Goal: Task Accomplishment & Management: Use online tool/utility

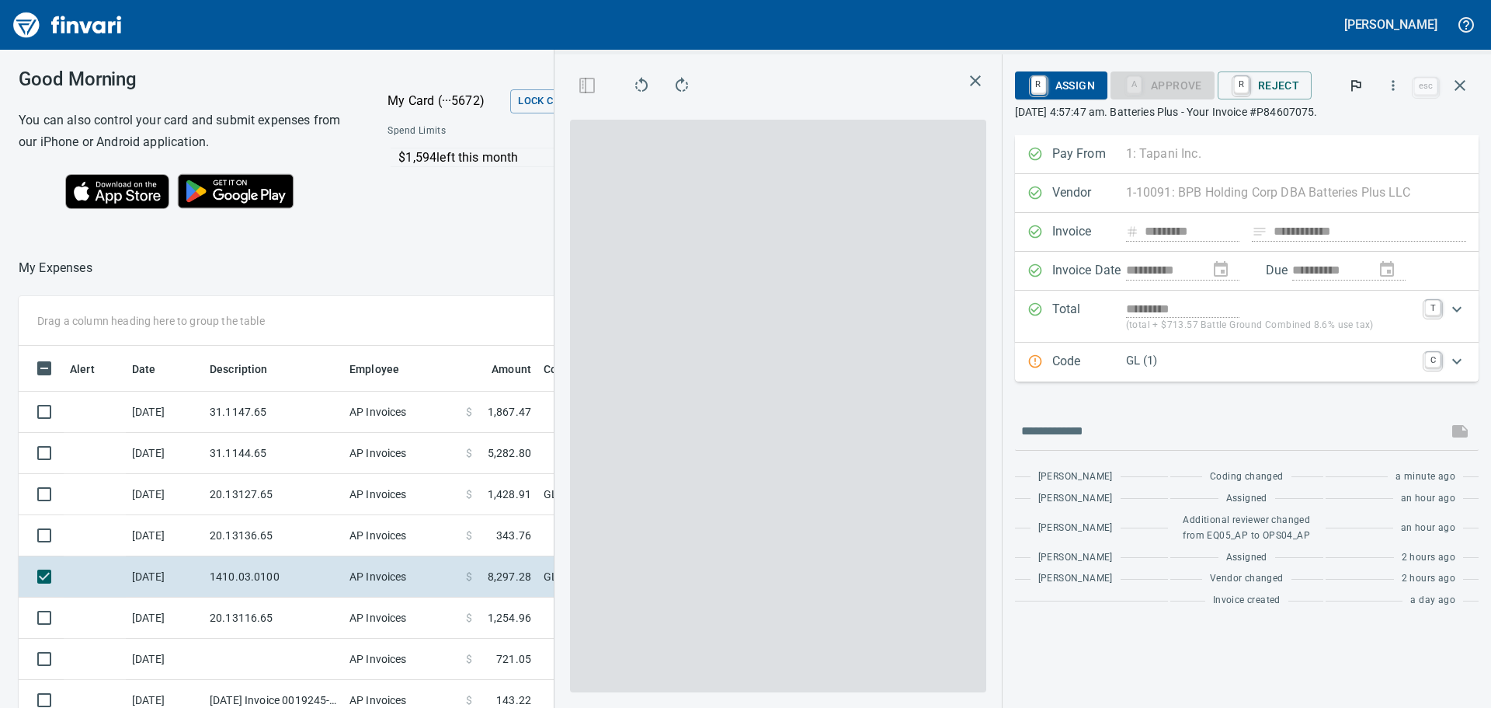
scroll to position [525, 1031]
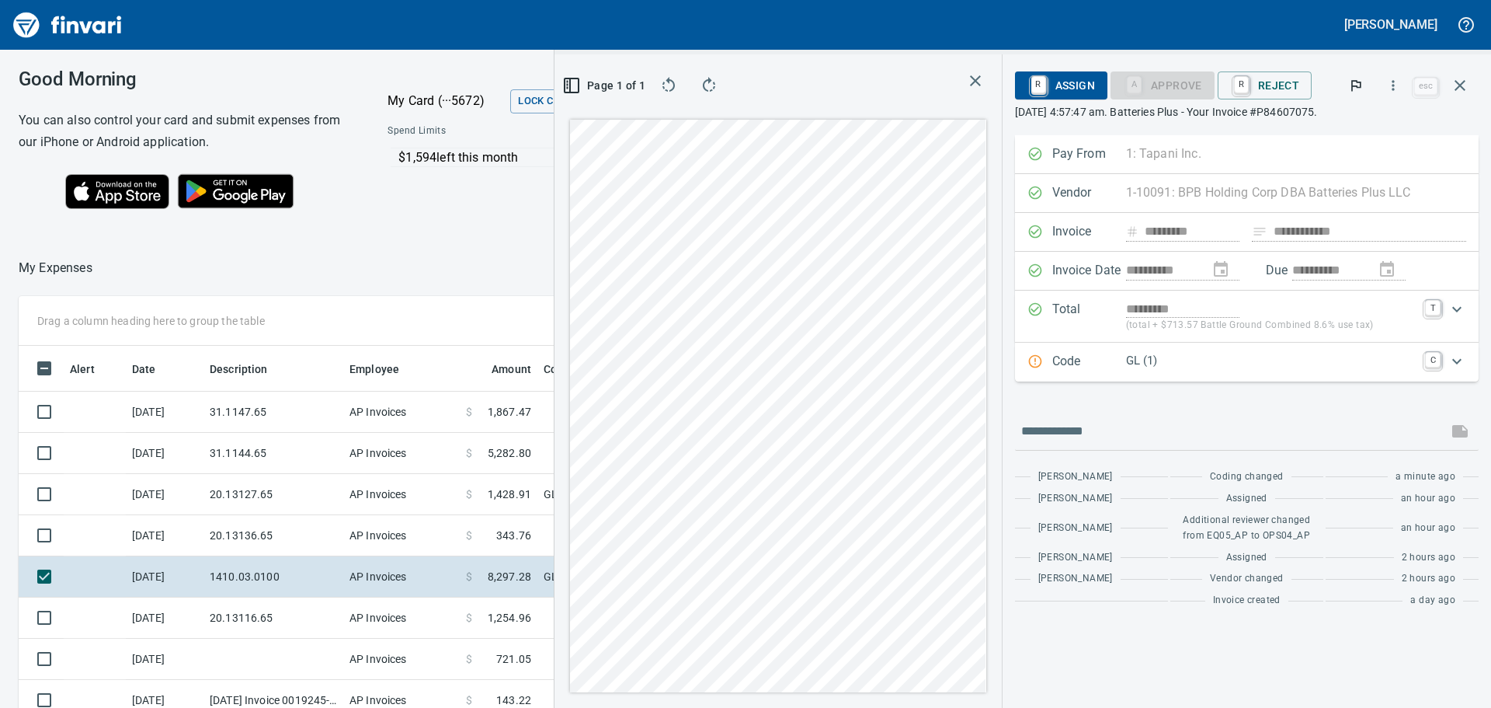
click at [1181, 370] on div "GL (1)" at bounding box center [1271, 362] width 290 height 20
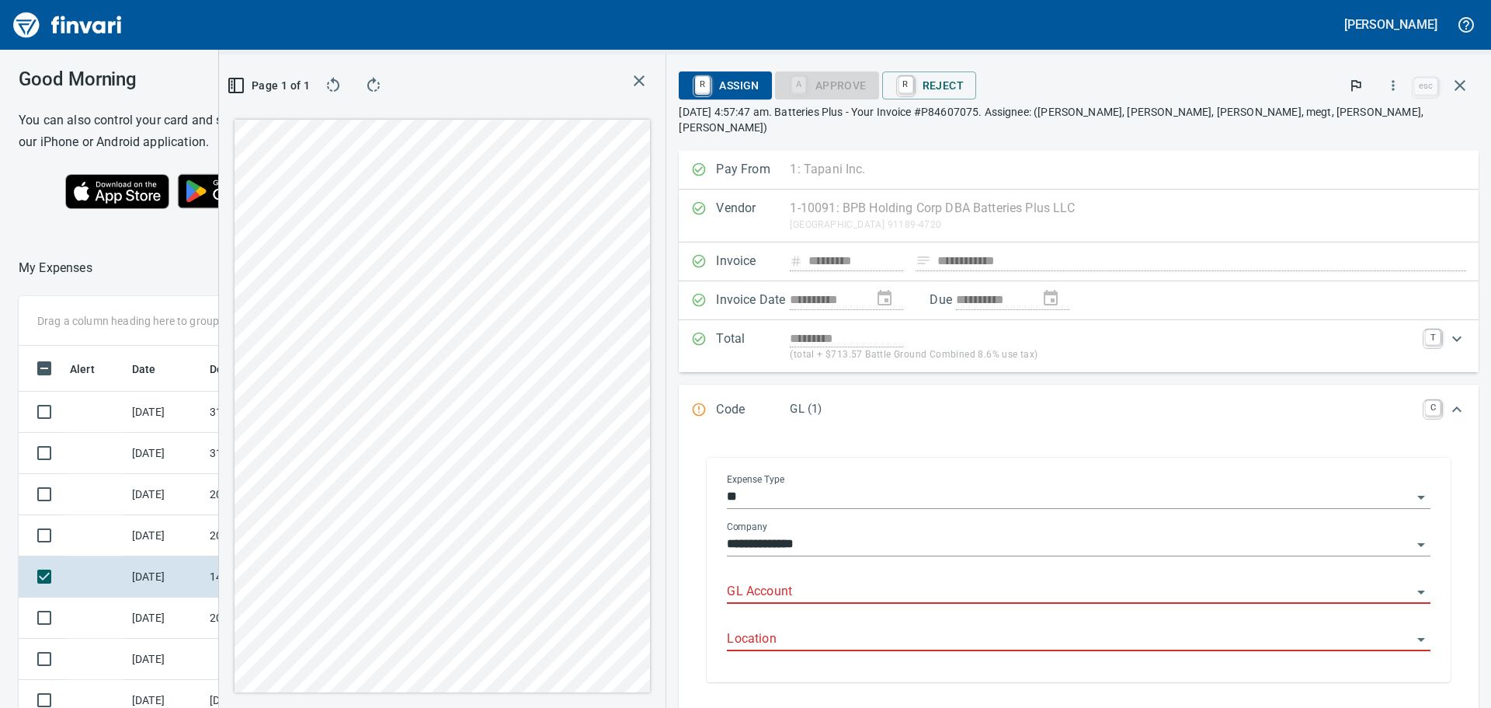
click at [985, 593] on div "GL Account" at bounding box center [1079, 592] width 704 height 47
click at [976, 581] on input "GL Account" at bounding box center [1069, 592] width 685 height 22
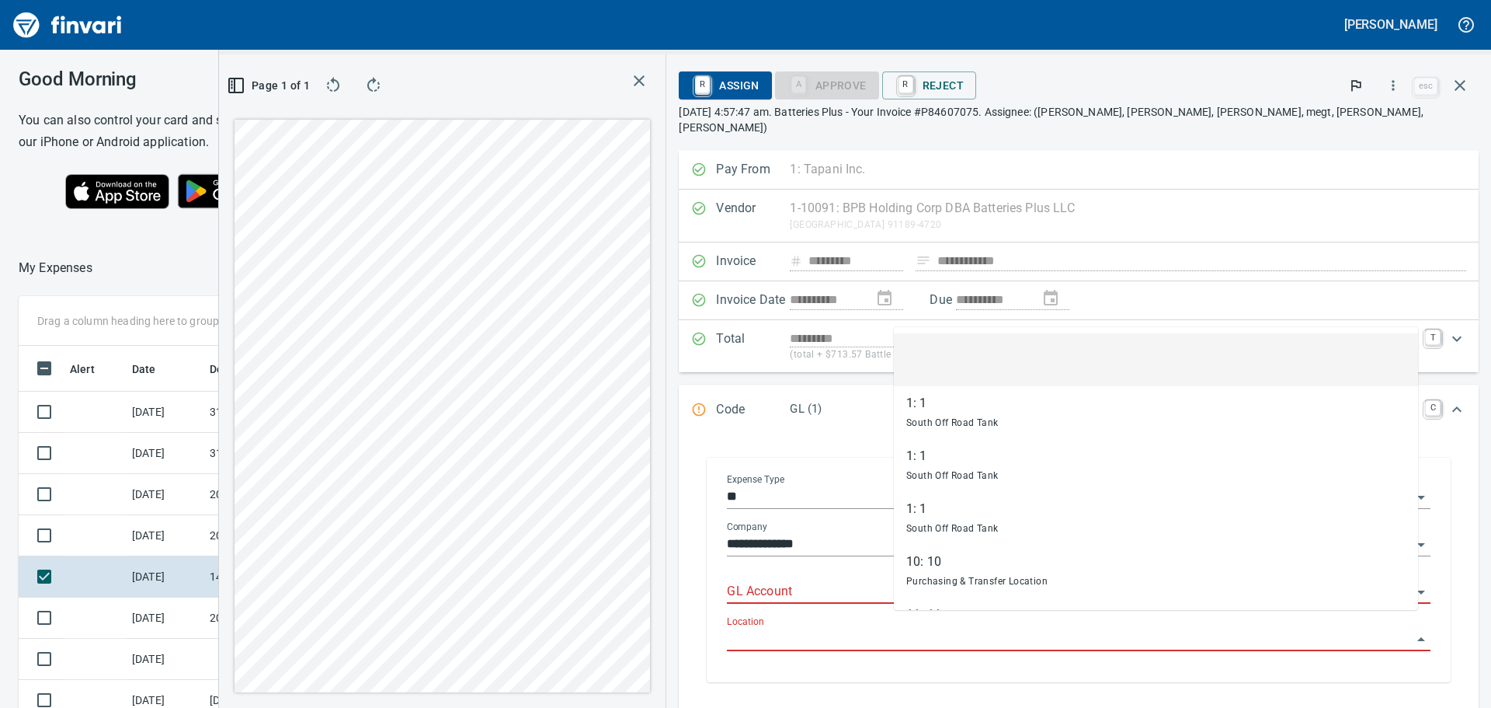
click at [917, 628] on input "Location" at bounding box center [1069, 639] width 685 height 22
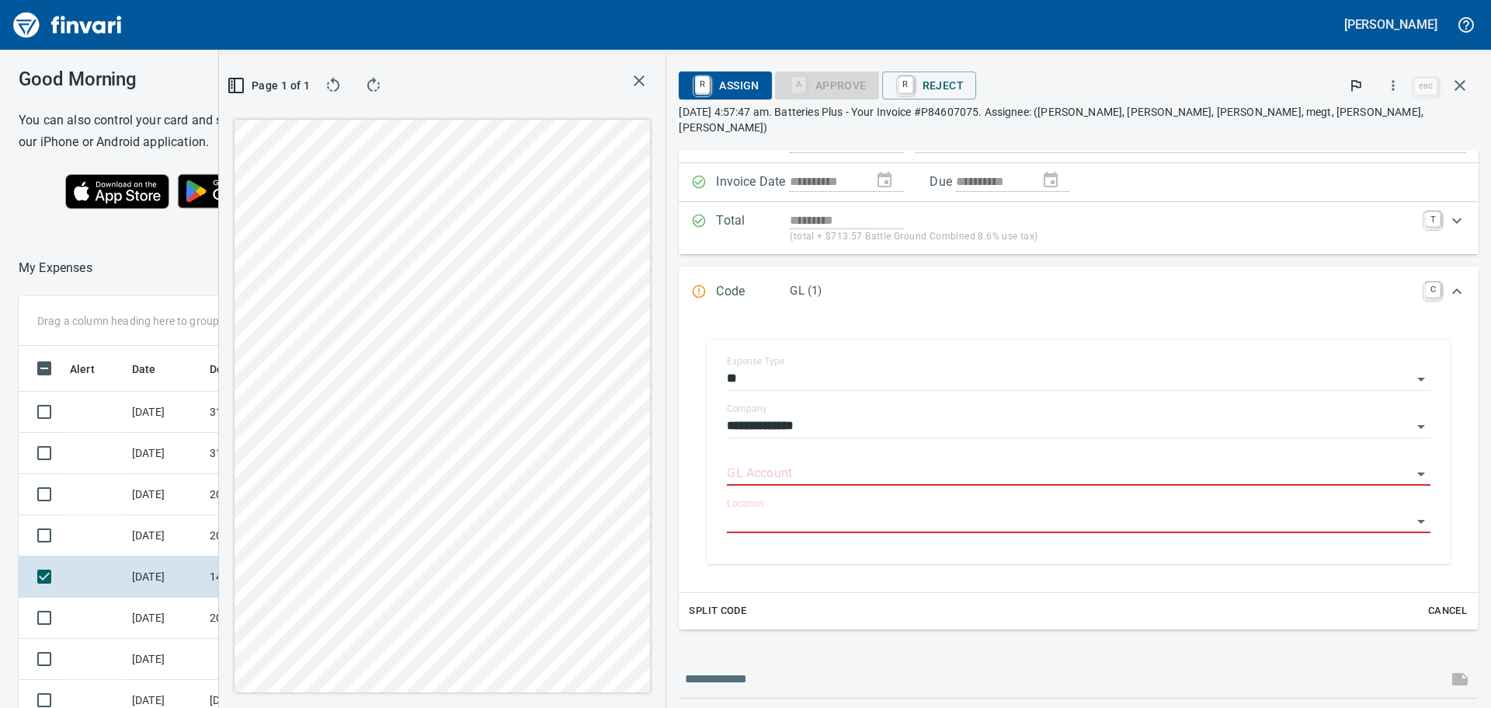
scroll to position [233, 0]
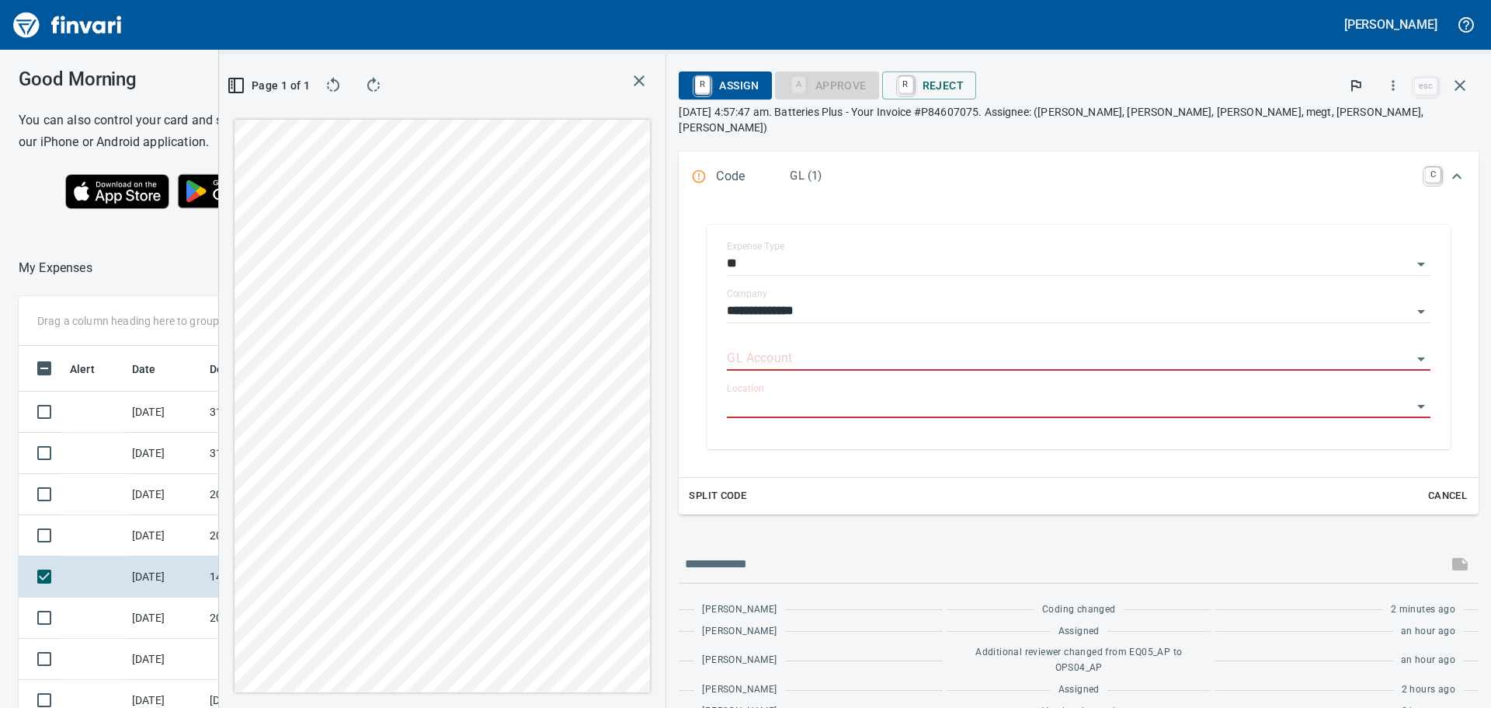
click at [1432, 487] on span "Cancel" at bounding box center [1448, 496] width 42 height 18
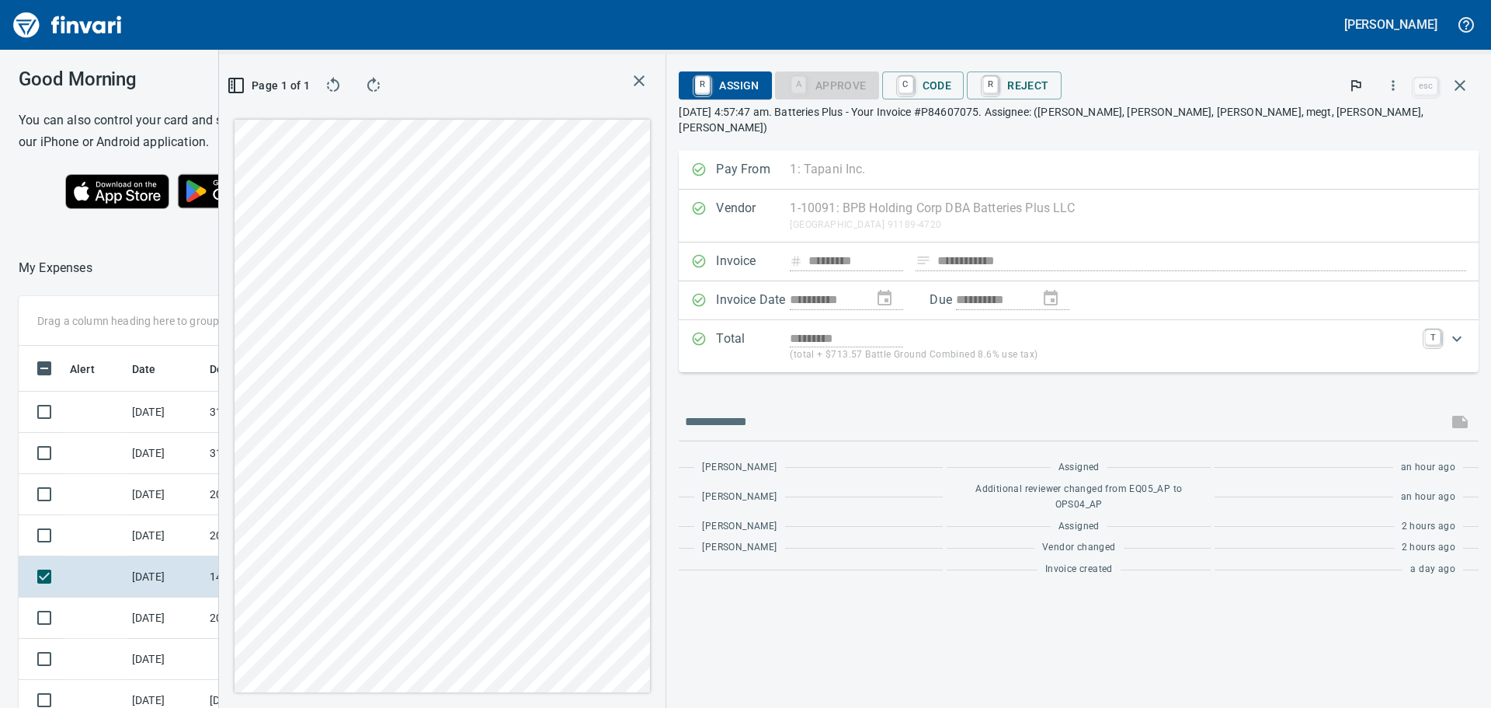
scroll to position [0, 0]
click at [952, 89] on span "C Code" at bounding box center [923, 85] width 57 height 26
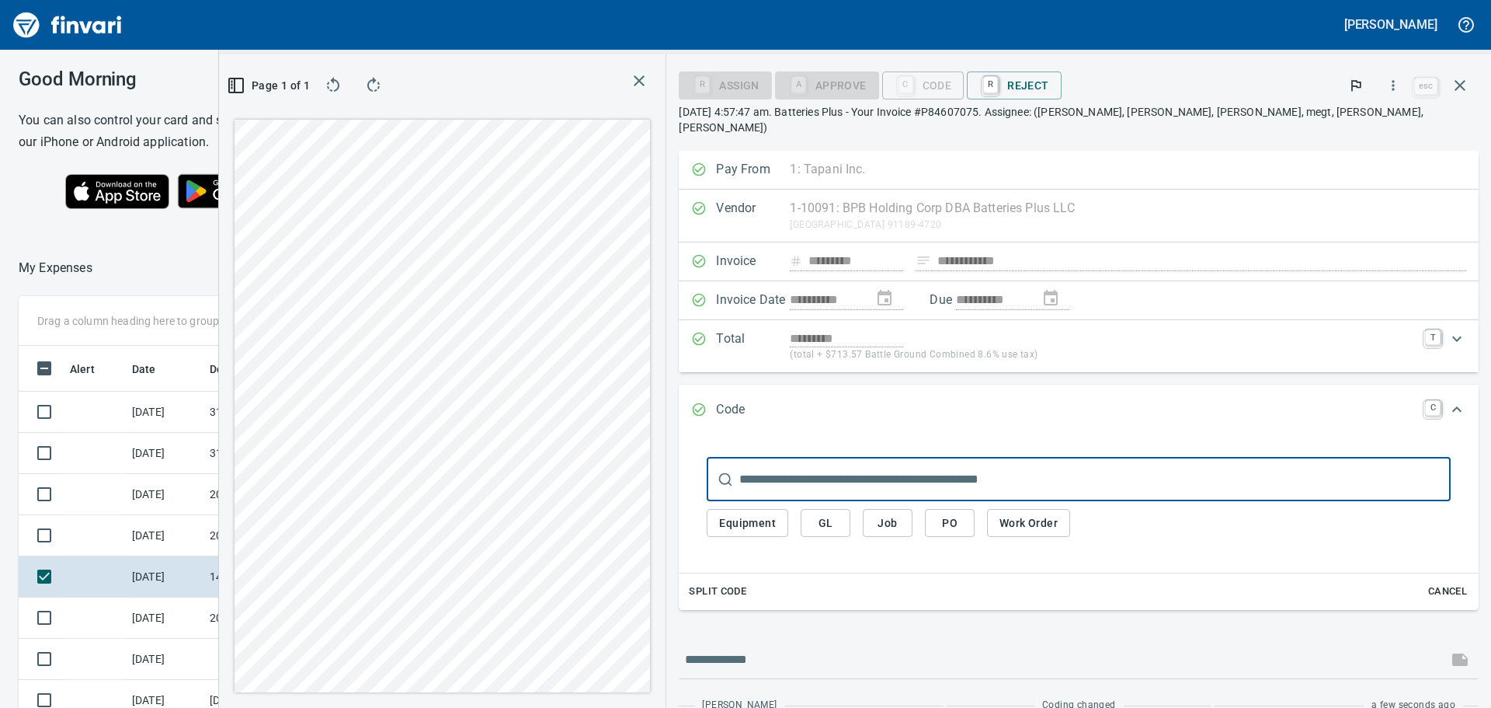
click at [838, 513] on span "GL" at bounding box center [825, 522] width 25 height 19
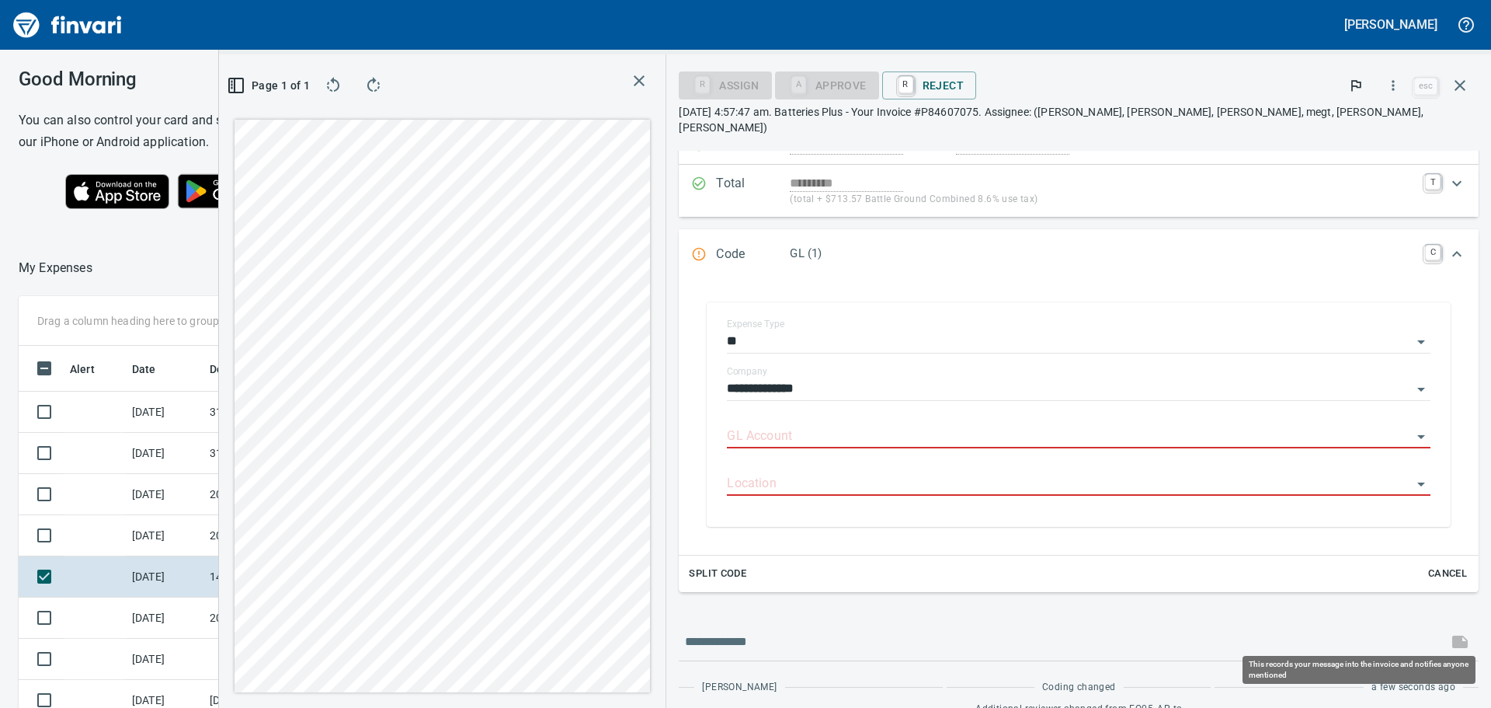
scroll to position [525, 1031]
click at [1438, 565] on span "Cancel" at bounding box center [1448, 574] width 42 height 18
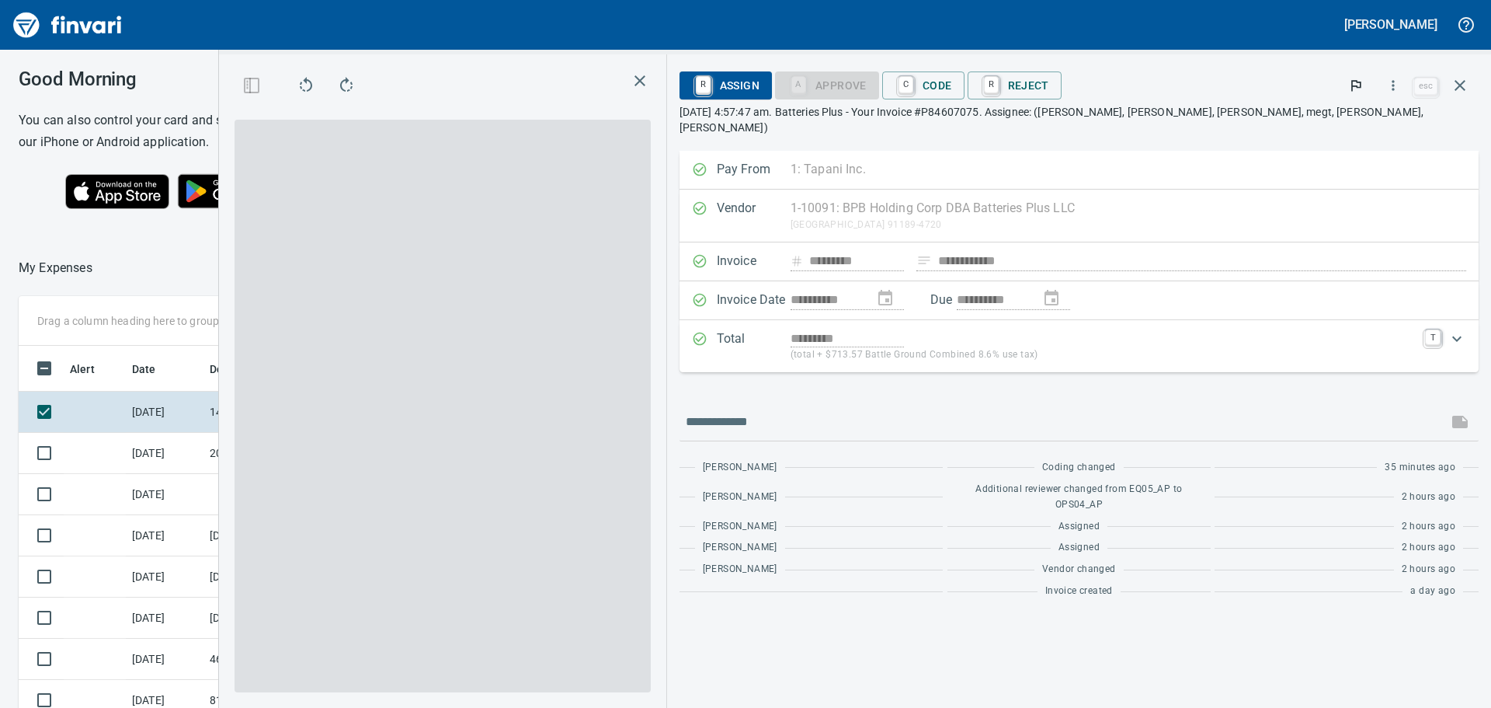
scroll to position [2, 2]
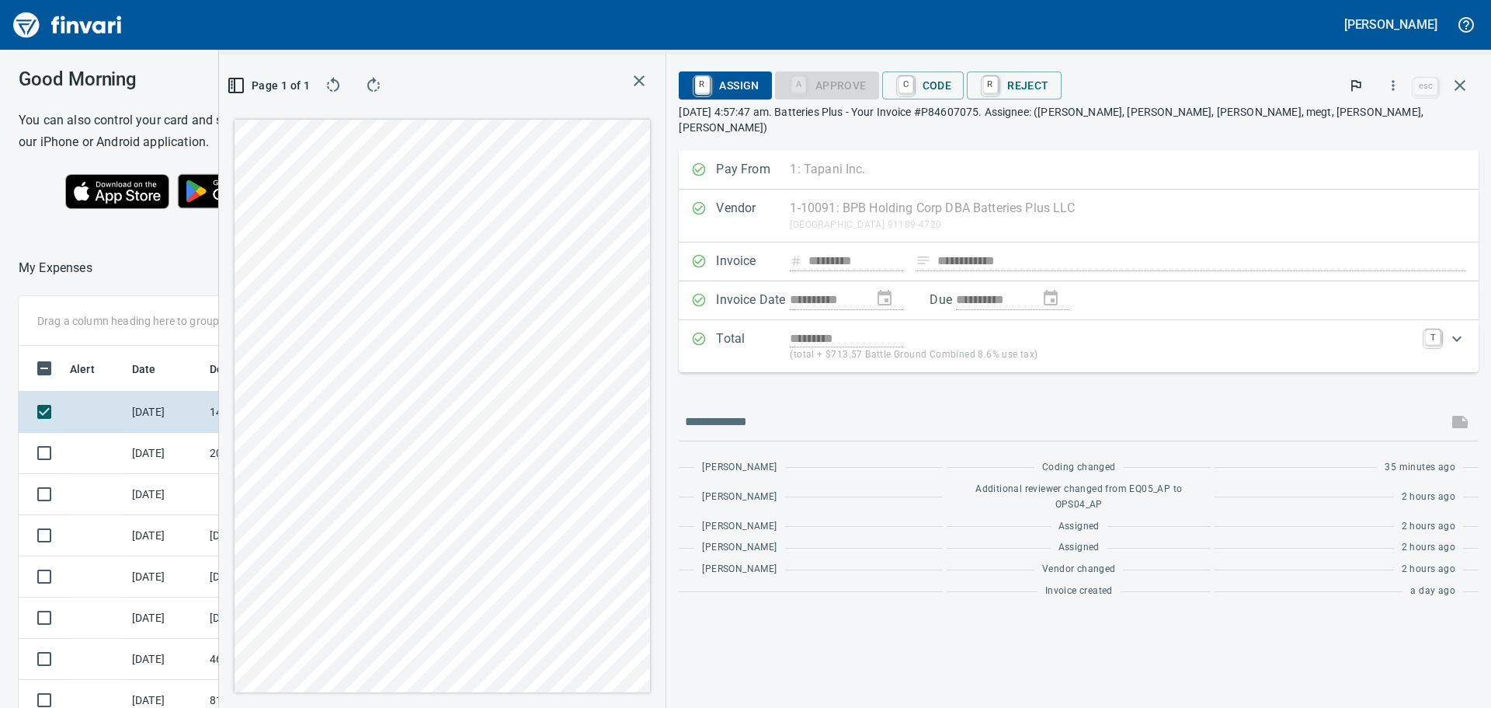
drag, startPoint x: 1087, startPoint y: 83, endPoint x: 1240, endPoint y: 200, distance: 192.8
click at [952, 83] on span "C Code" at bounding box center [923, 85] width 57 height 26
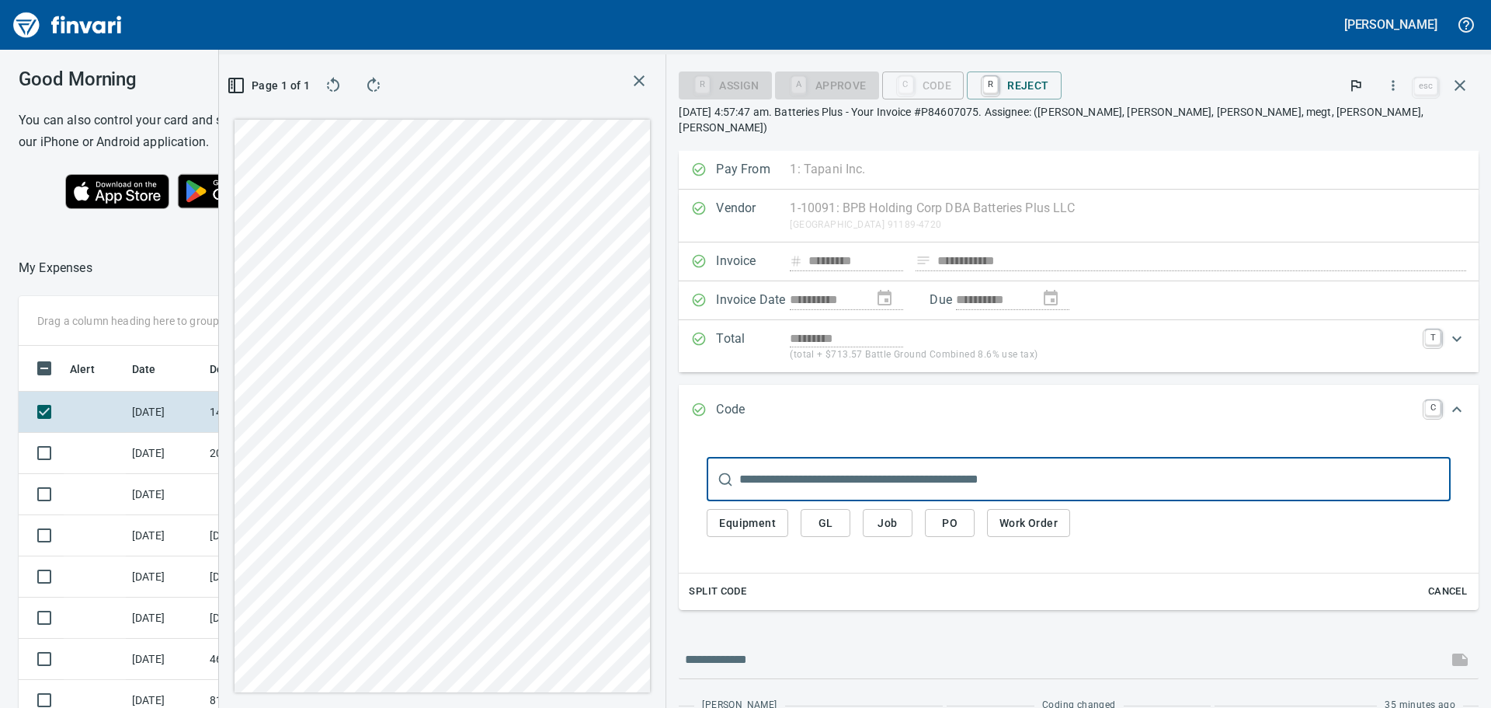
click at [1031, 531] on div "​ Equipment GL Job PO Work Order" at bounding box center [1078, 501] width 775 height 119
click at [851, 509] on button "GL" at bounding box center [826, 523] width 50 height 29
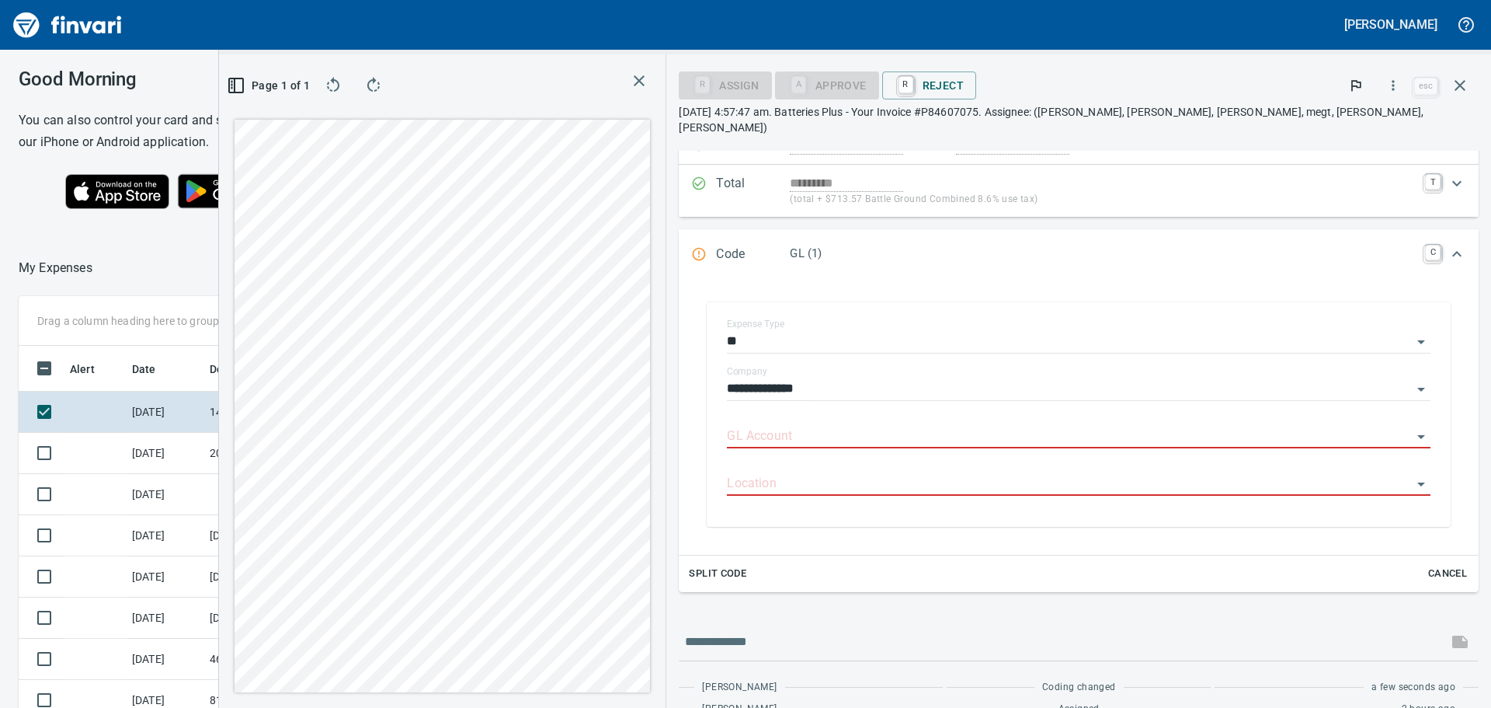
click at [1441, 565] on span "Cancel" at bounding box center [1448, 574] width 42 height 18
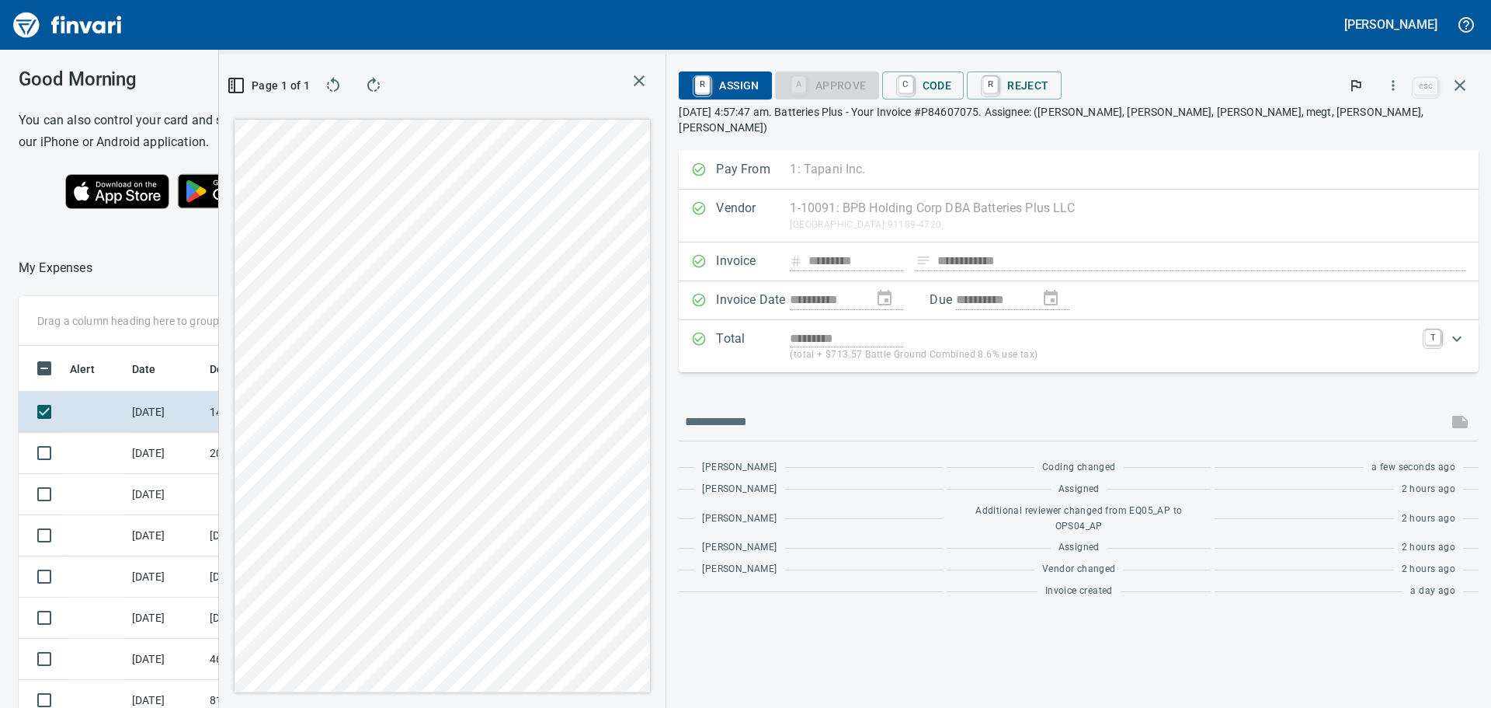
scroll to position [0, 0]
click at [1455, 78] on icon "button" at bounding box center [1460, 85] width 19 height 19
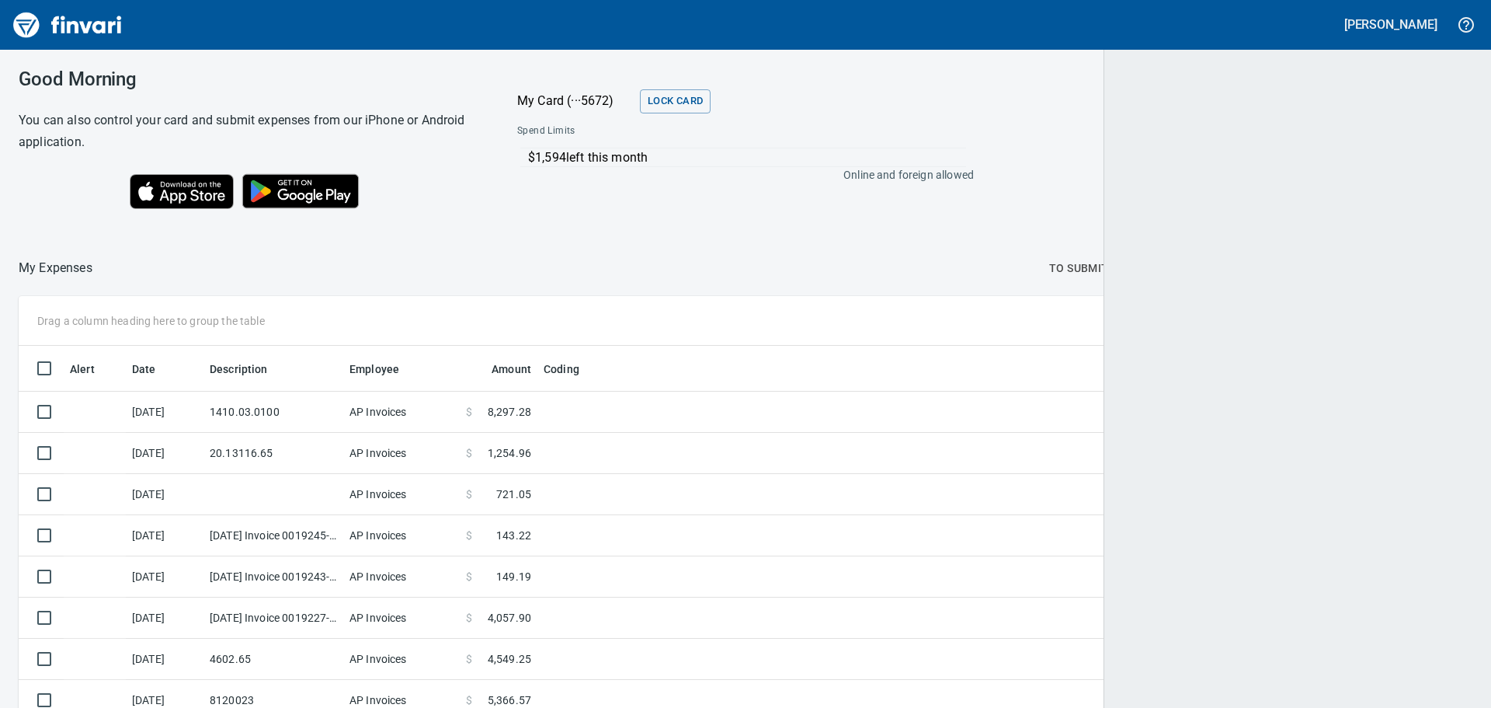
scroll to position [525, 1417]
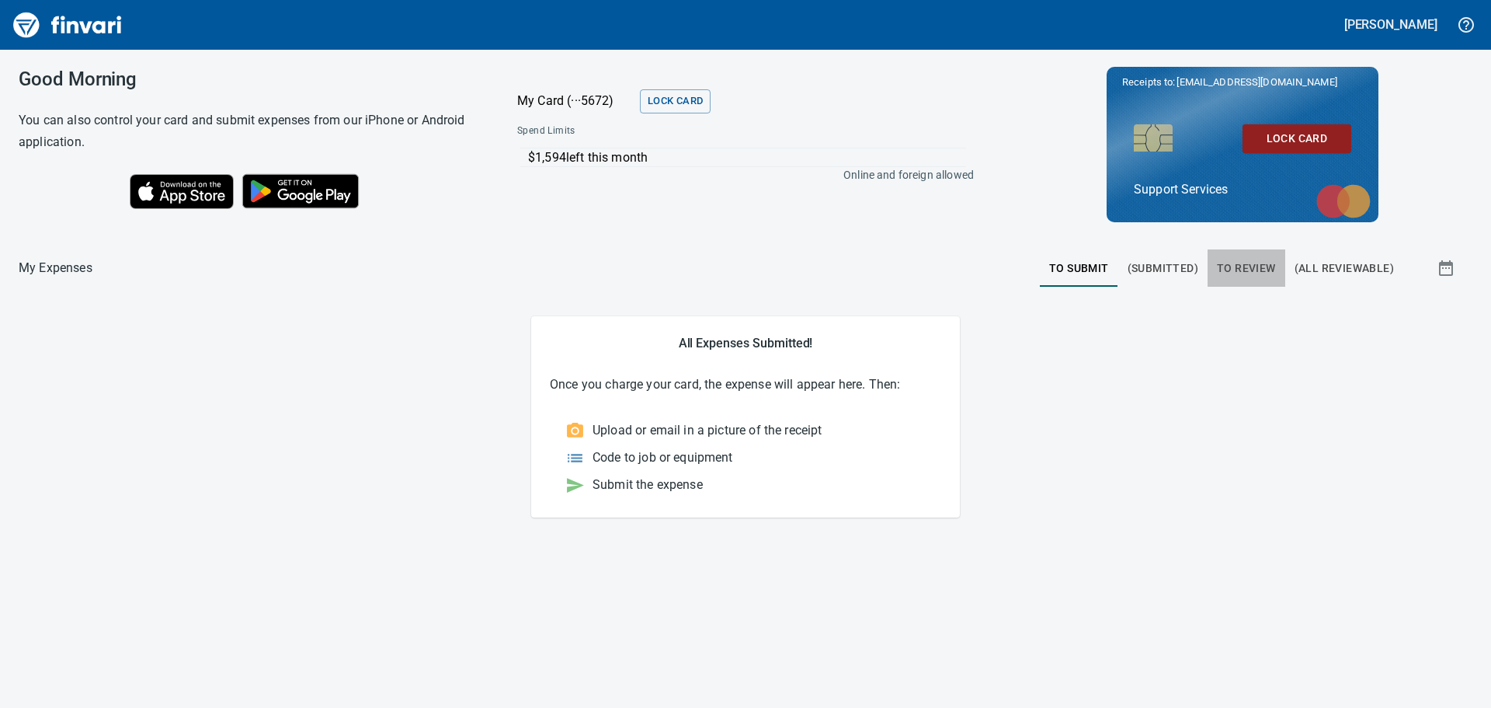
click at [1258, 273] on span "To Review" at bounding box center [1246, 268] width 59 height 19
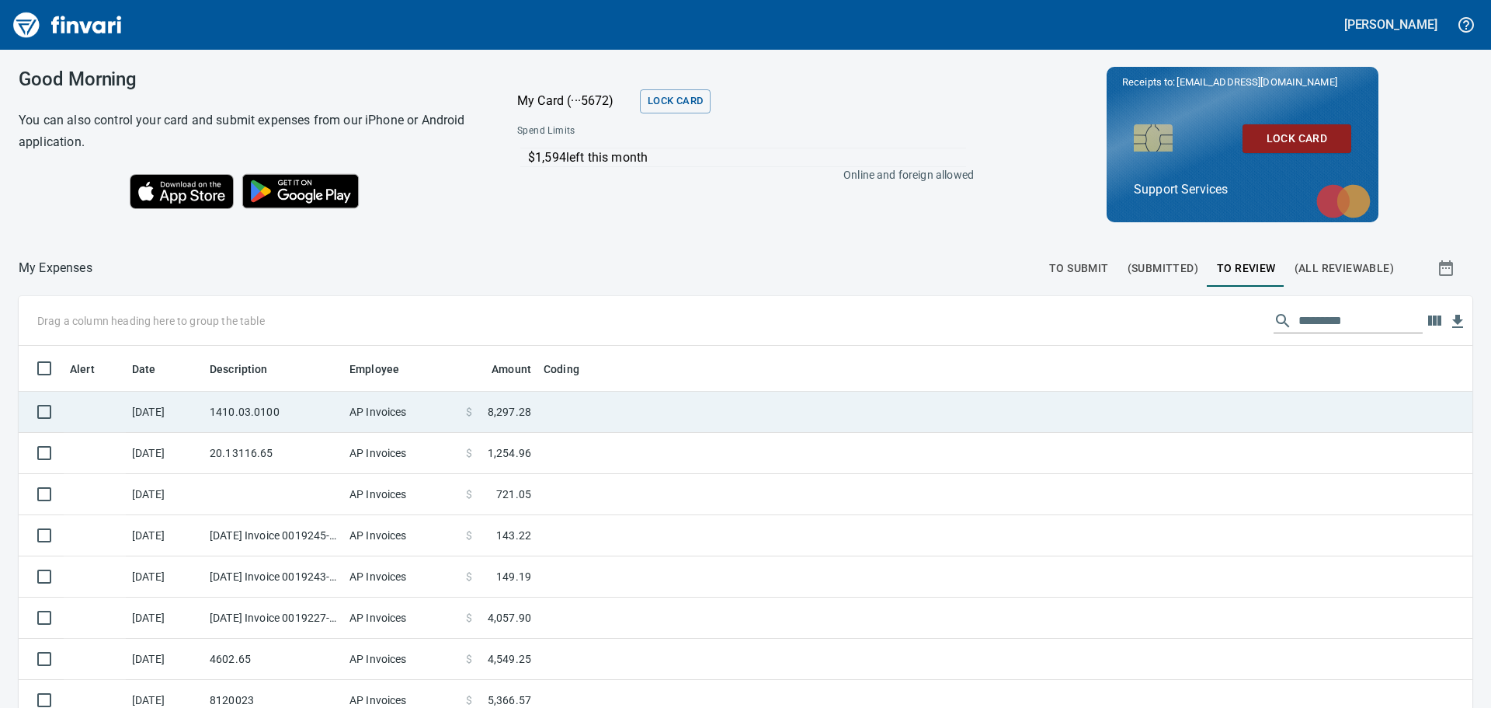
click at [661, 426] on td at bounding box center [731, 411] width 388 height 41
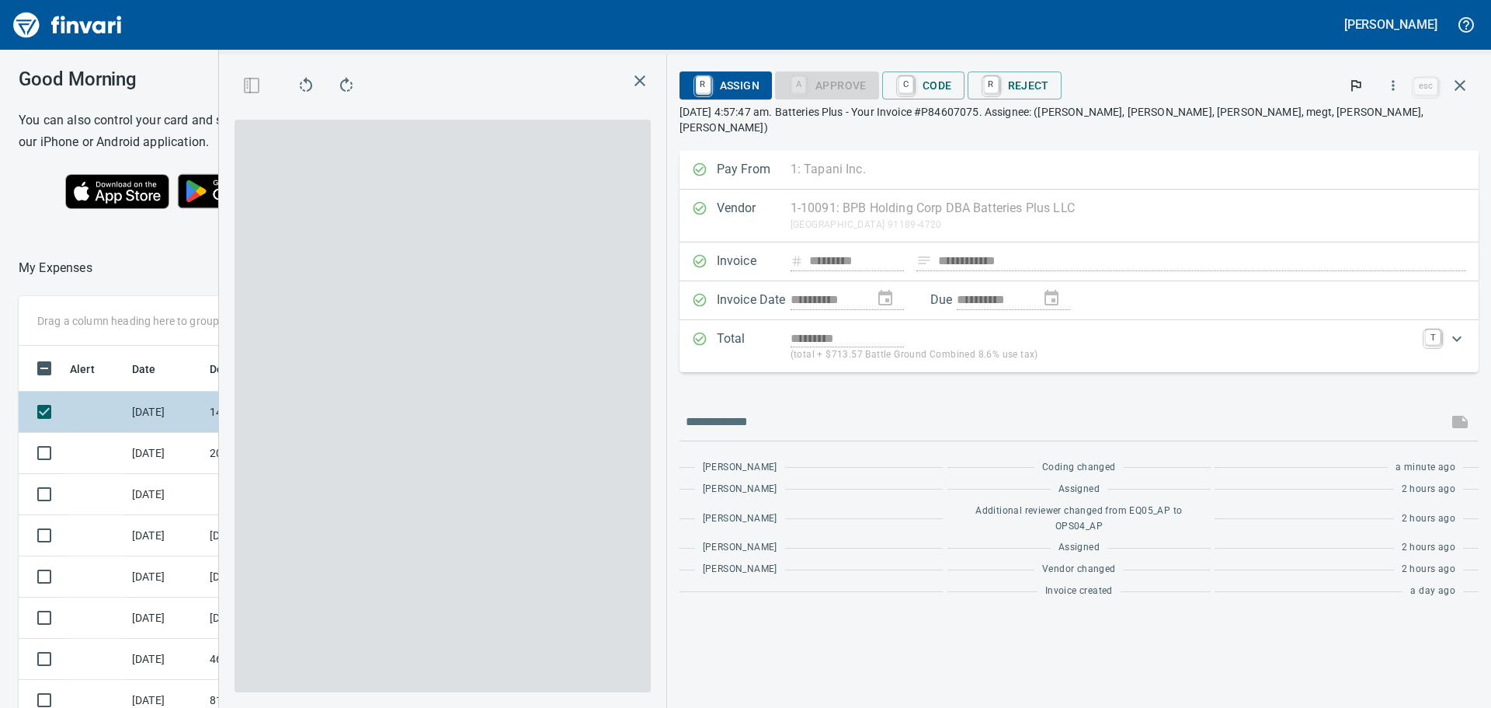
scroll to position [525, 1031]
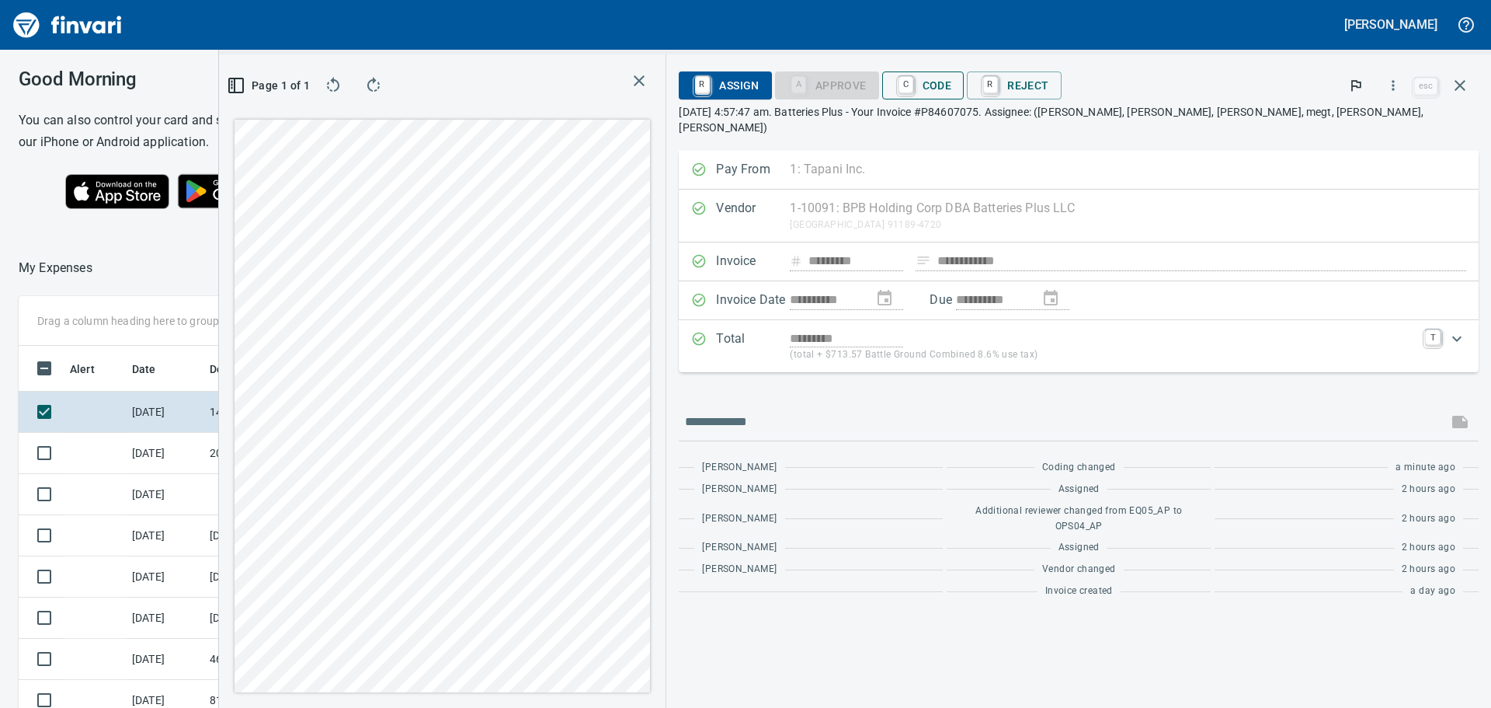
click at [952, 80] on span "C Code" at bounding box center [923, 85] width 57 height 26
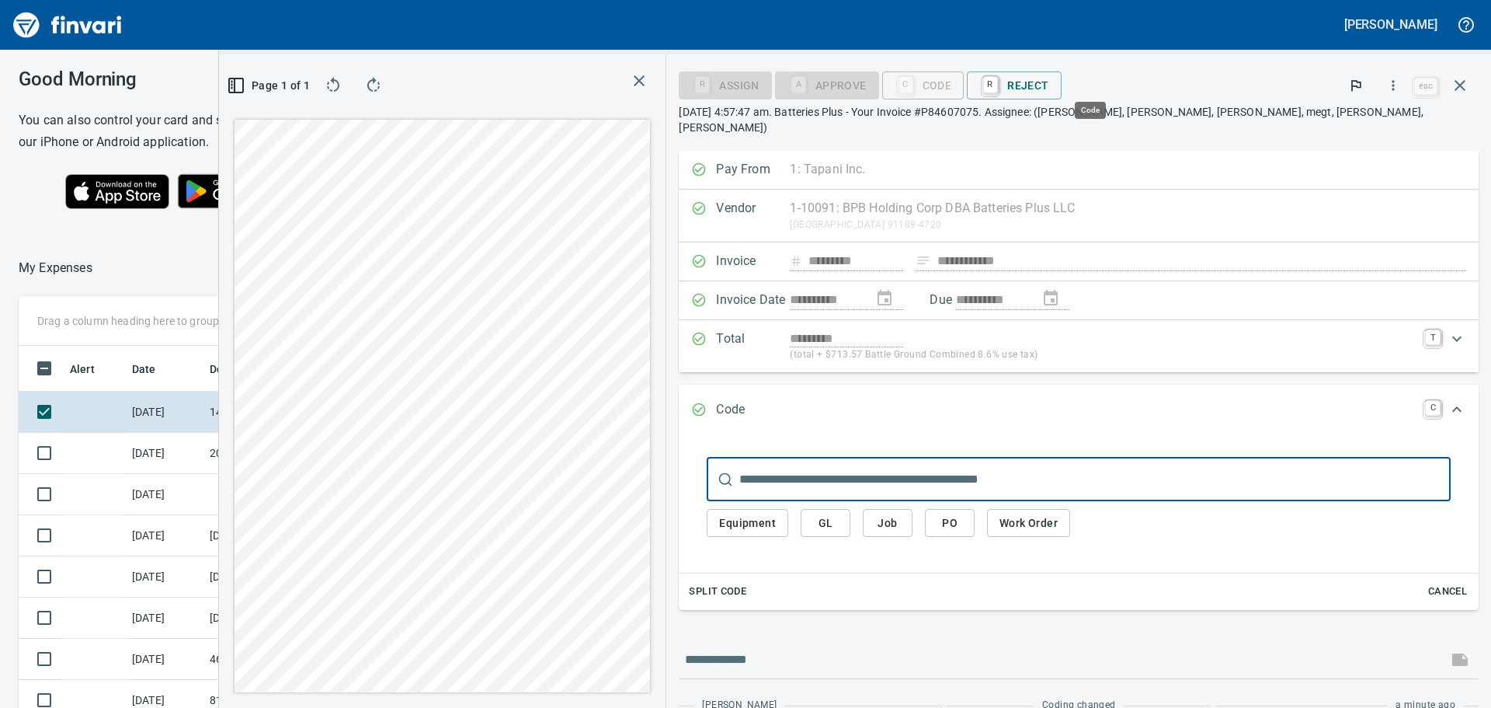
scroll to position [525, 1019]
click at [838, 513] on span "GL" at bounding box center [825, 522] width 25 height 19
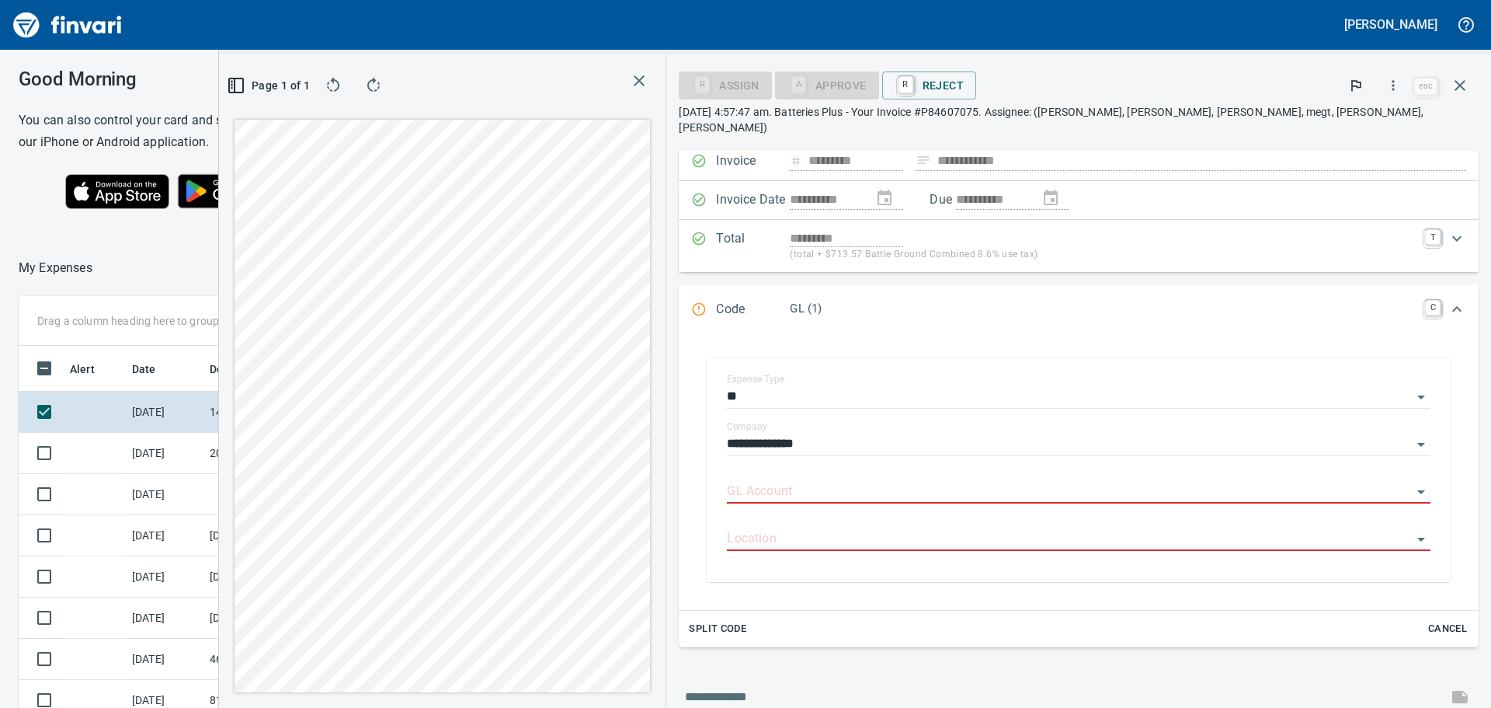
scroll to position [0, 0]
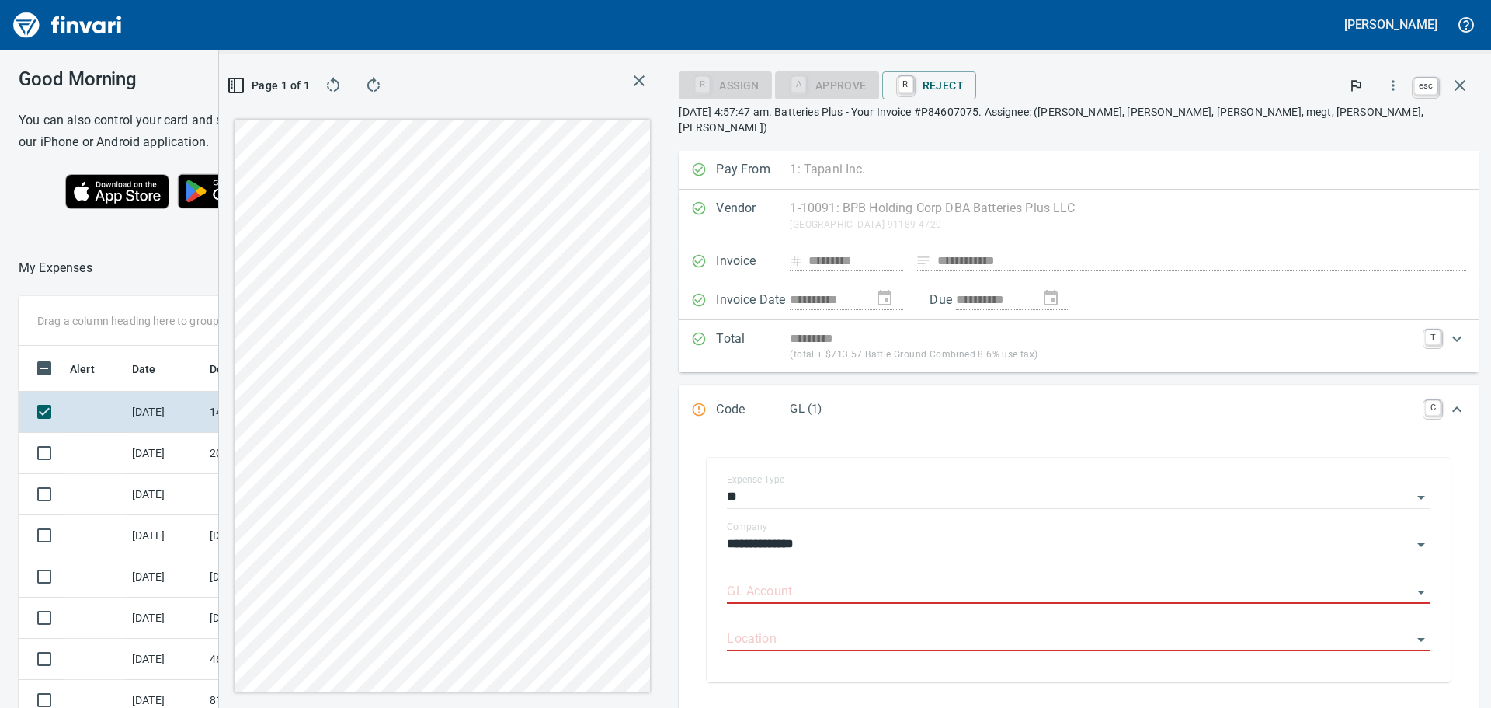
click at [1458, 86] on icon "button" at bounding box center [1460, 85] width 19 height 19
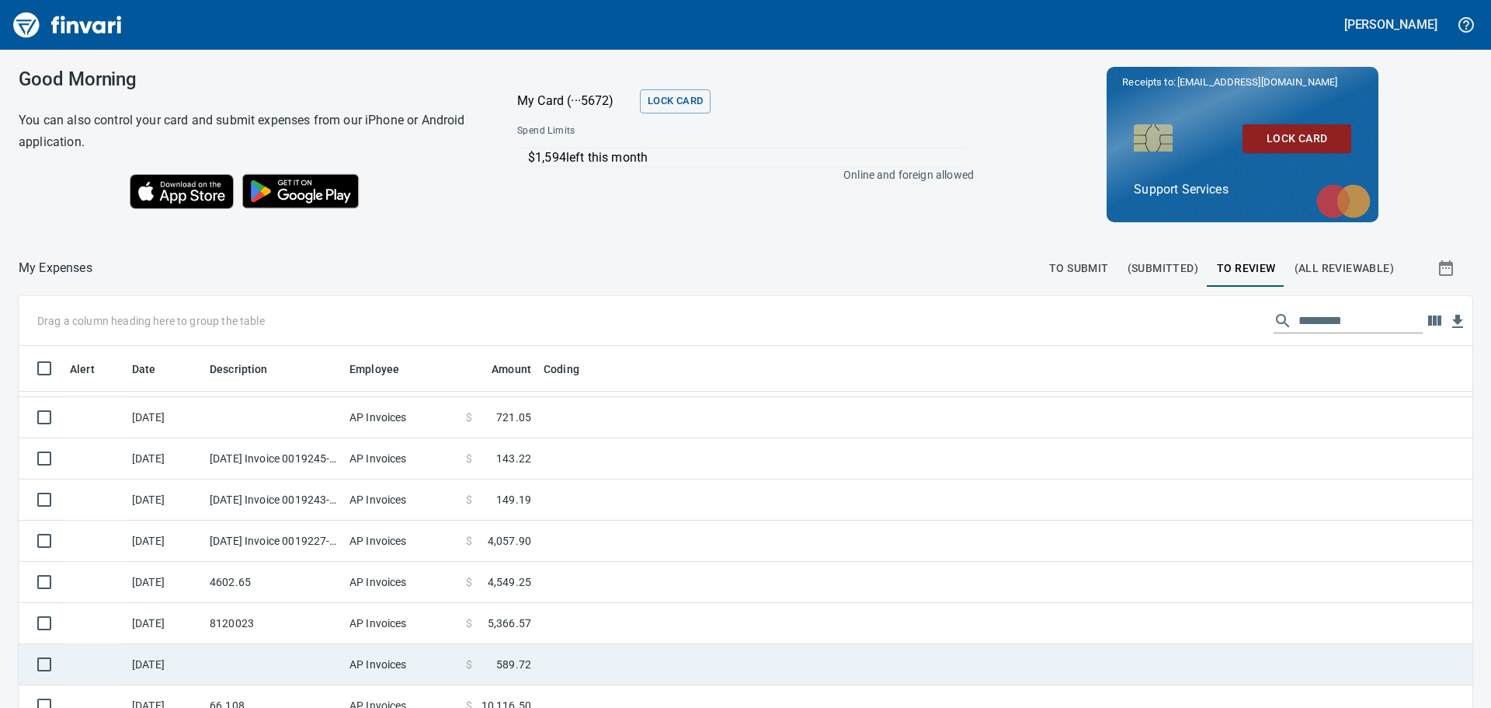
scroll to position [169, 0]
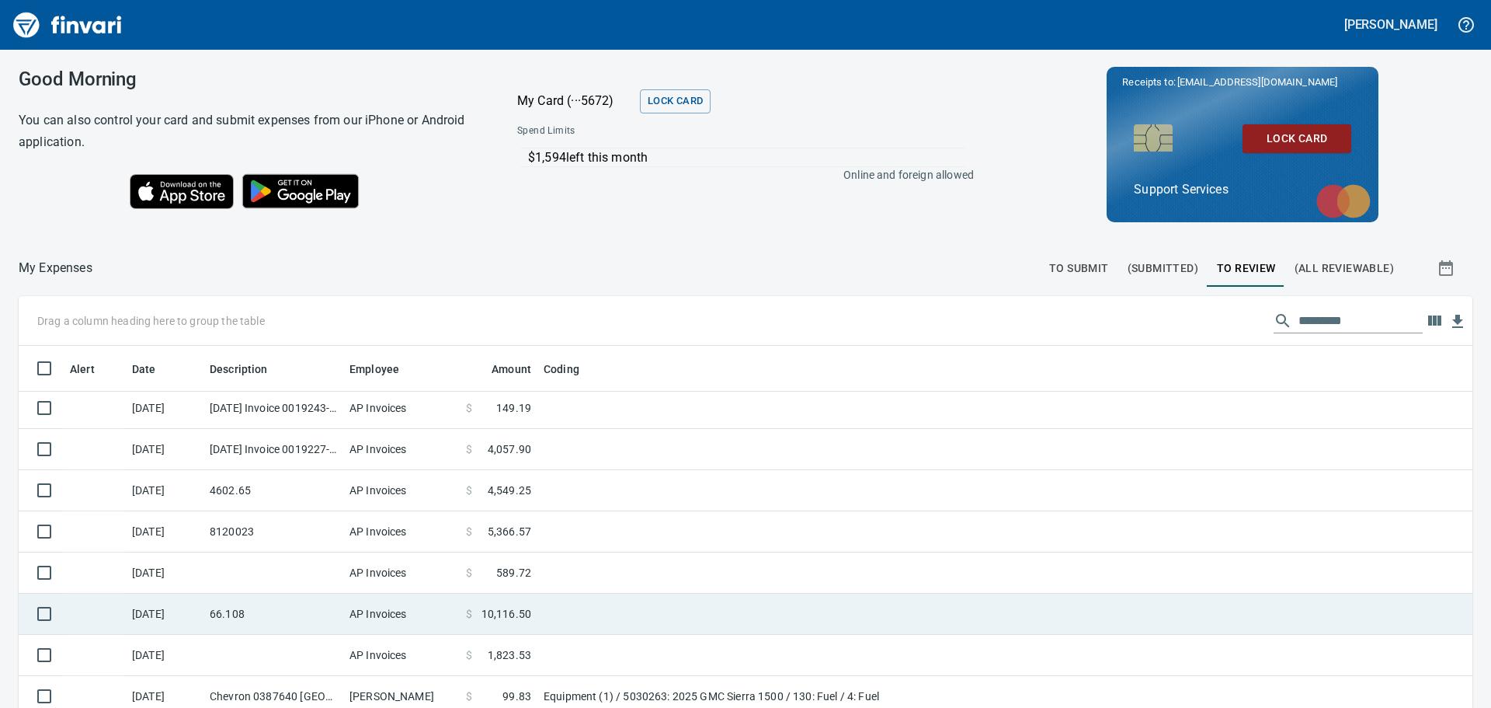
click at [659, 621] on td at bounding box center [731, 613] width 388 height 41
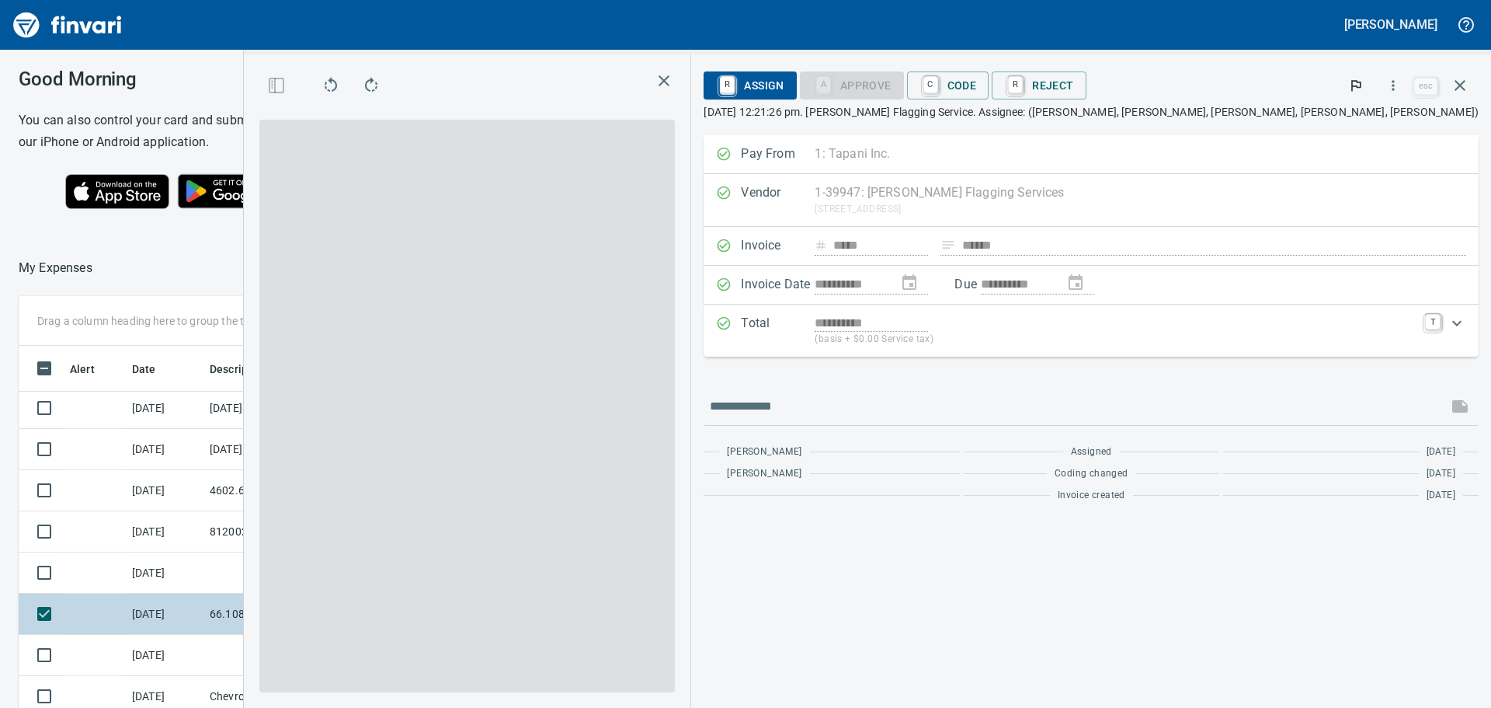
scroll to position [525, 1031]
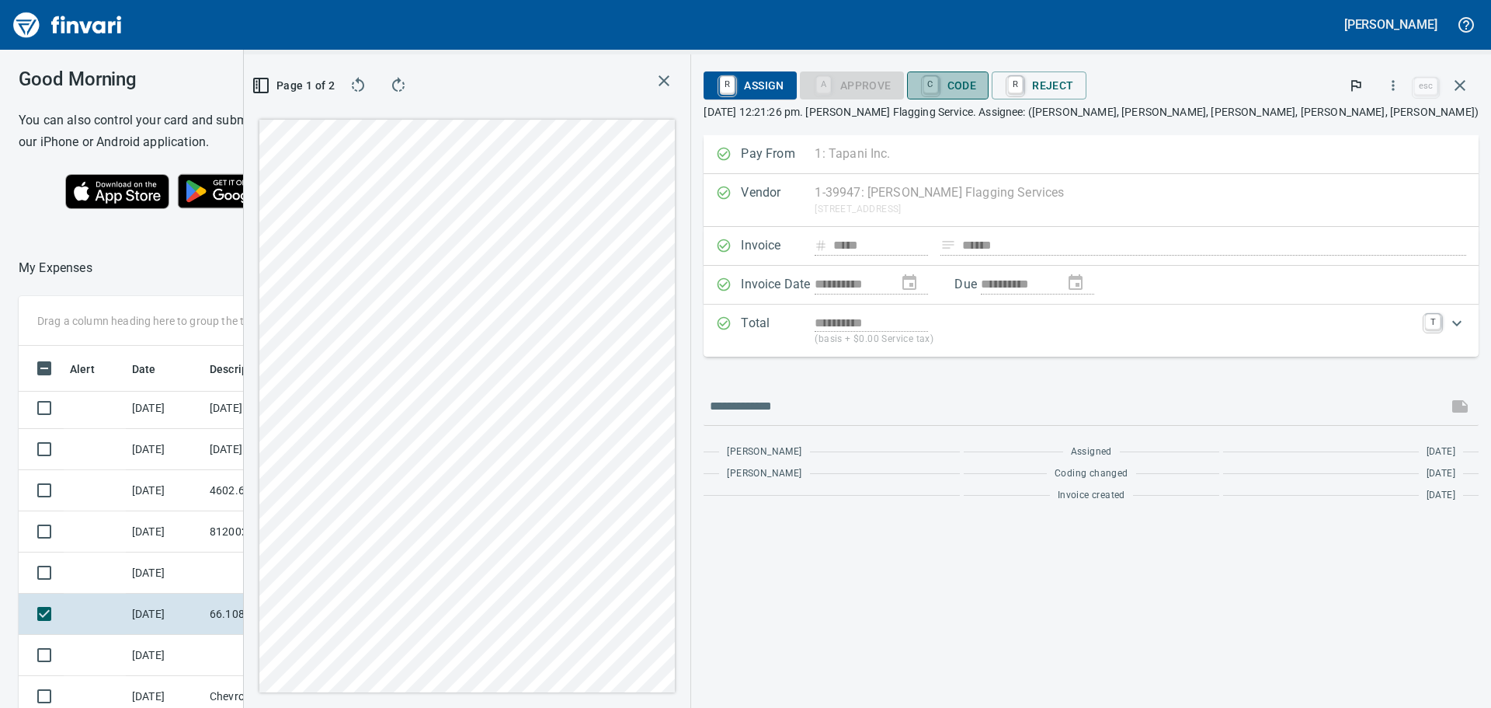
click at [977, 88] on span "C Code" at bounding box center [948, 85] width 57 height 26
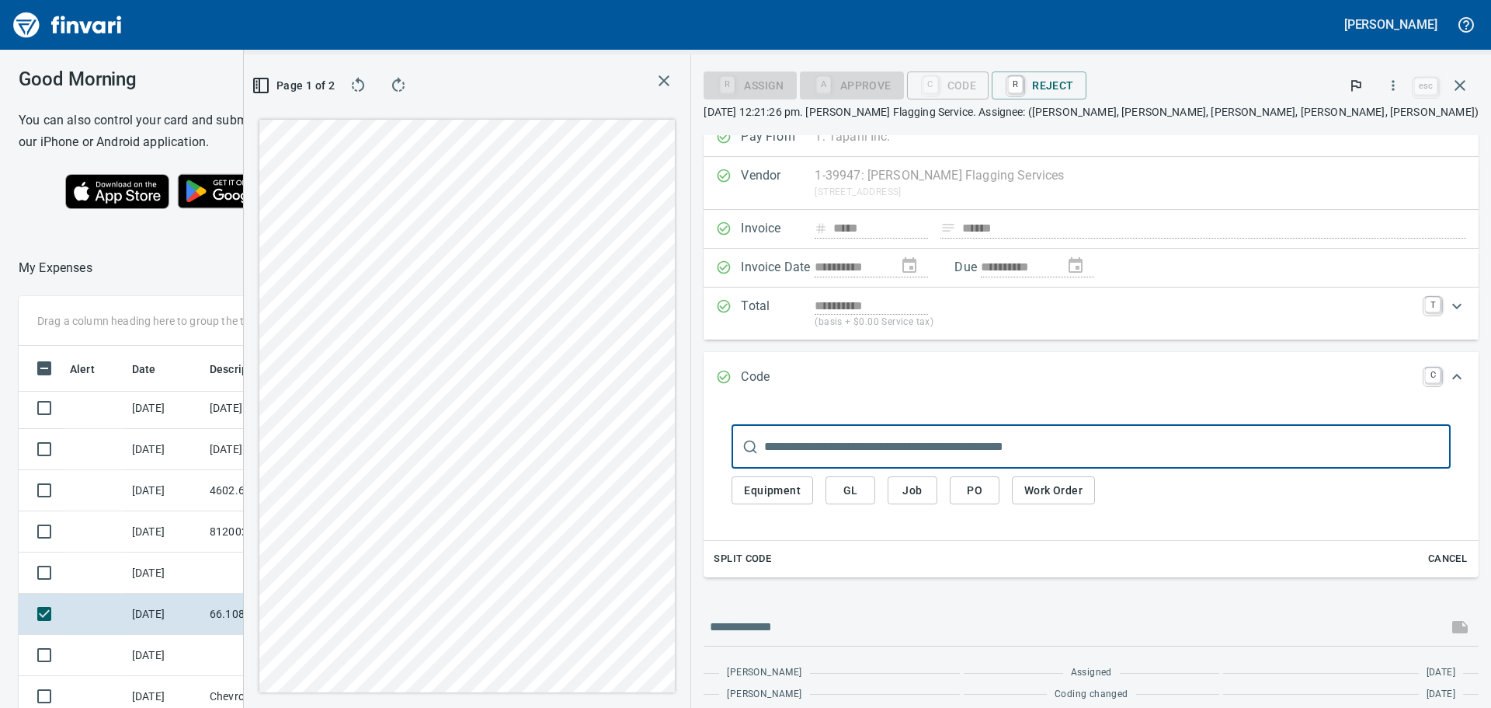
scroll to position [0, 0]
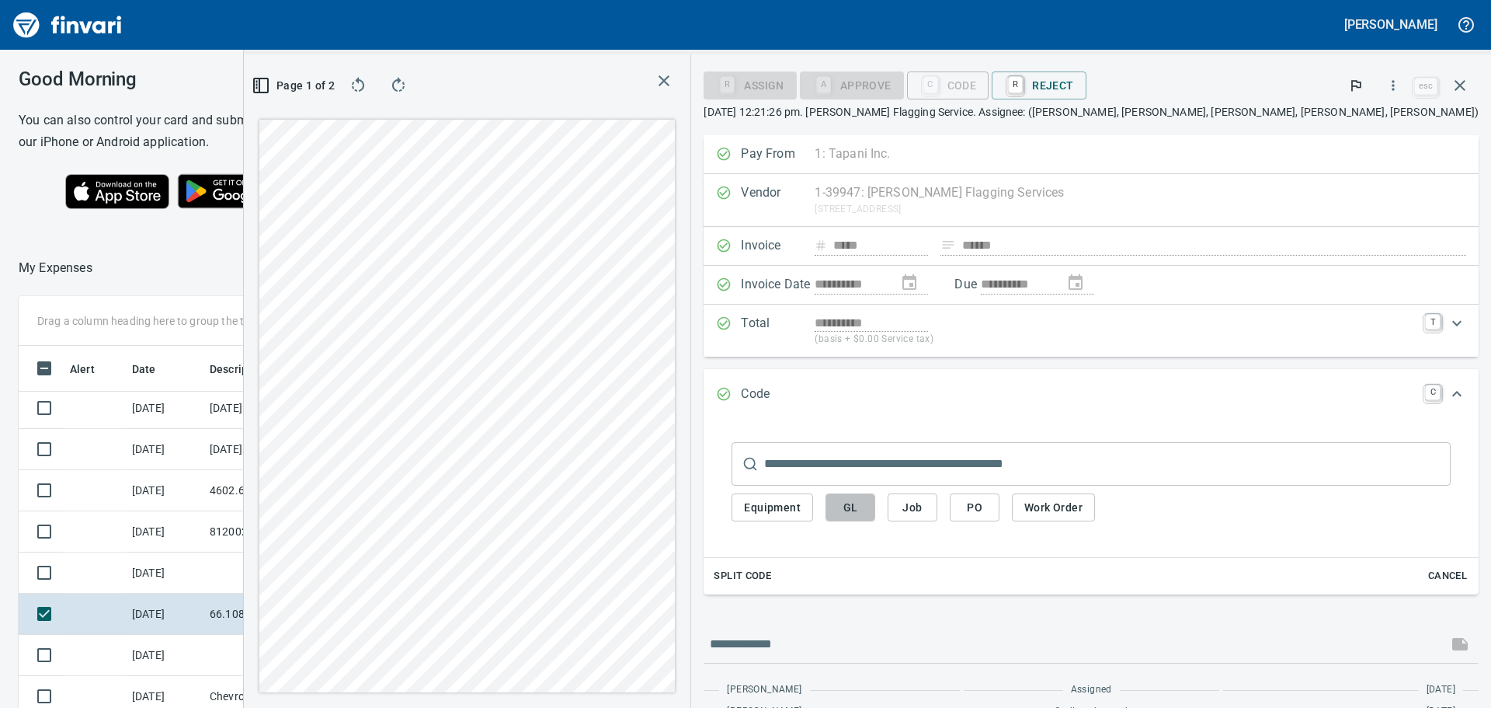
click at [875, 511] on button "GL" at bounding box center [851, 507] width 50 height 29
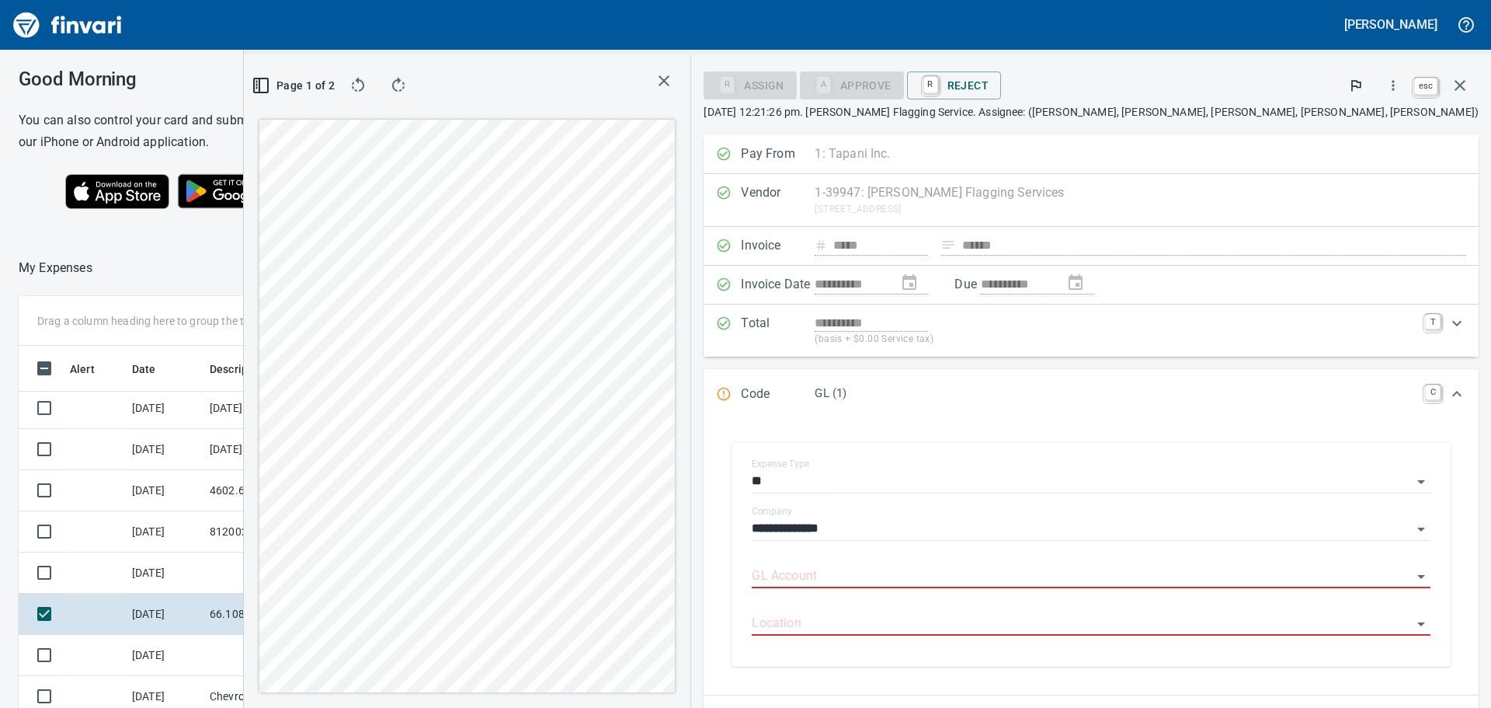
scroll to position [525, 1031]
click at [1455, 89] on icon "button" at bounding box center [1460, 85] width 19 height 19
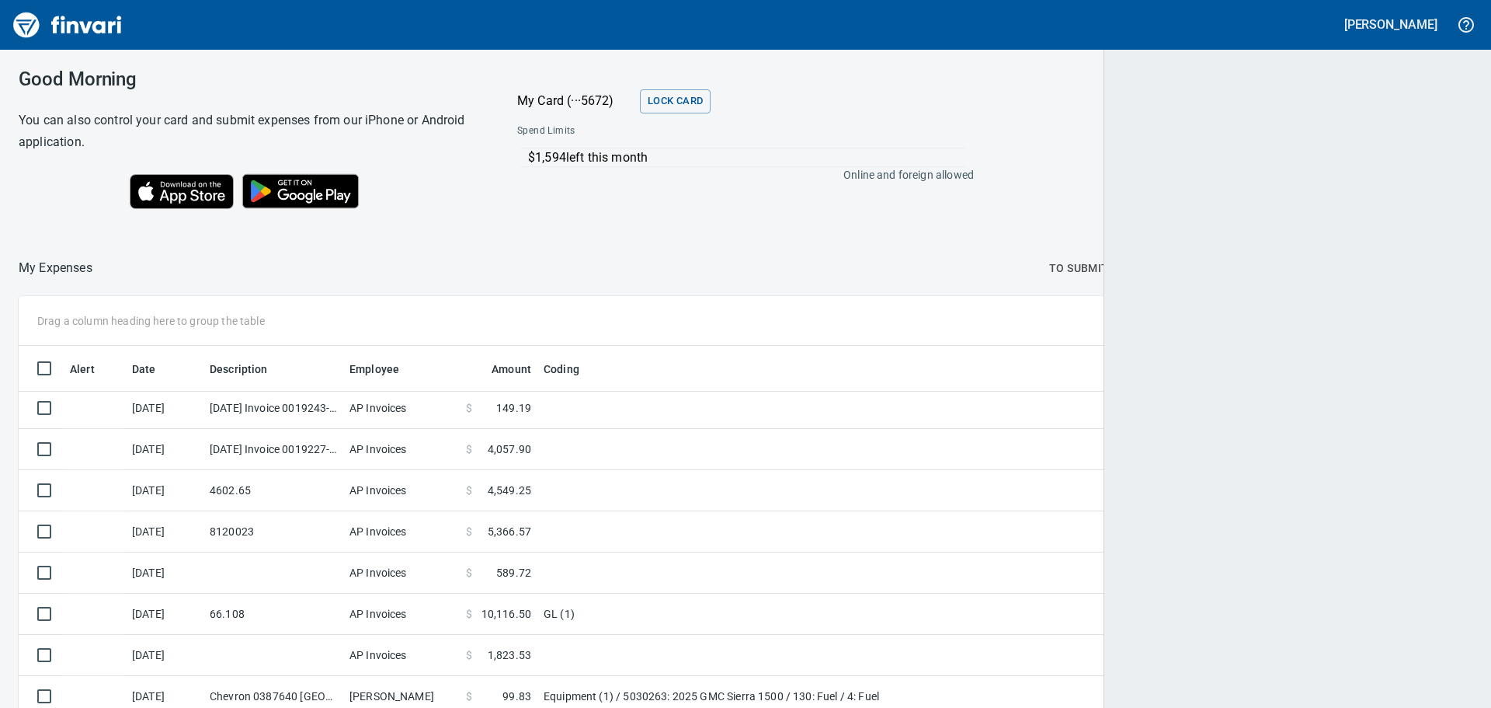
scroll to position [525, 1417]
